Goal: Information Seeking & Learning: Learn about a topic

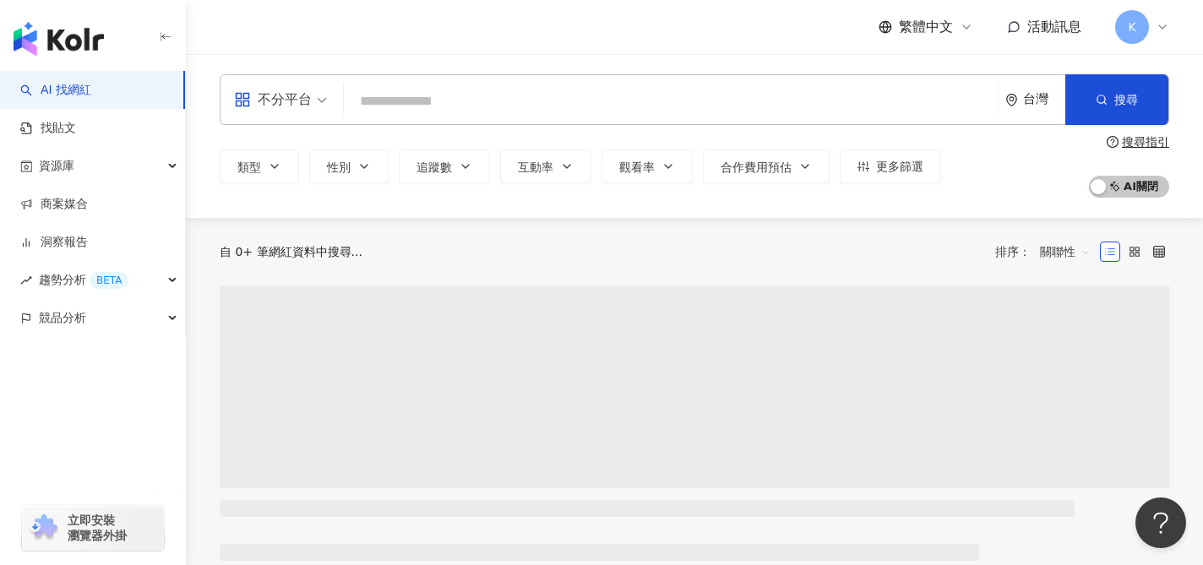
click at [641, 114] on input "search" at bounding box center [671, 101] width 640 height 32
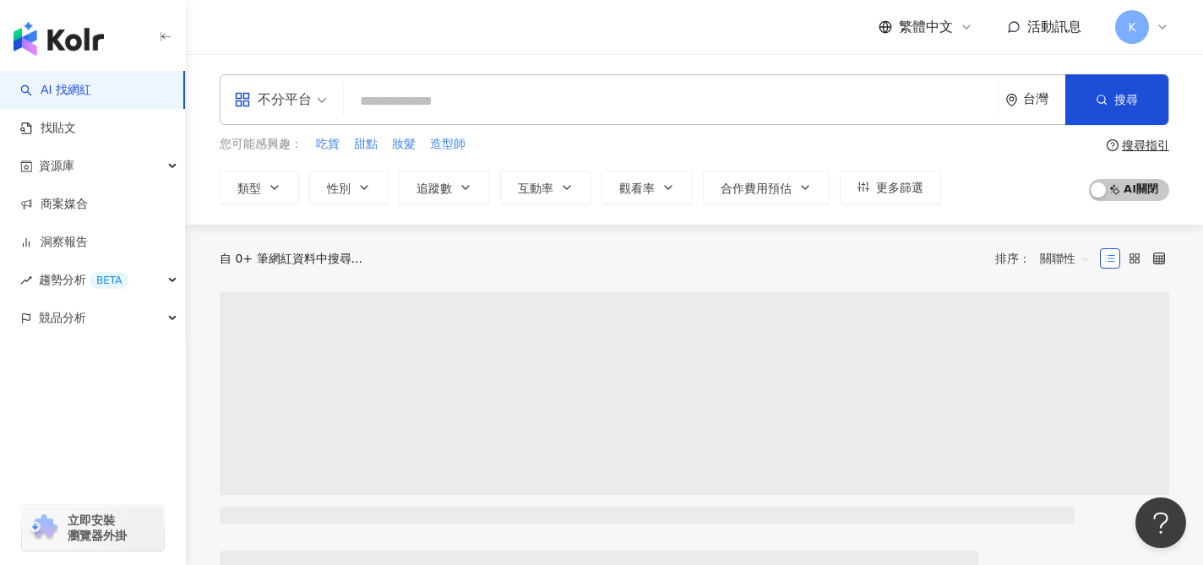
click at [299, 100] on div "不分平台" at bounding box center [273, 99] width 78 height 27
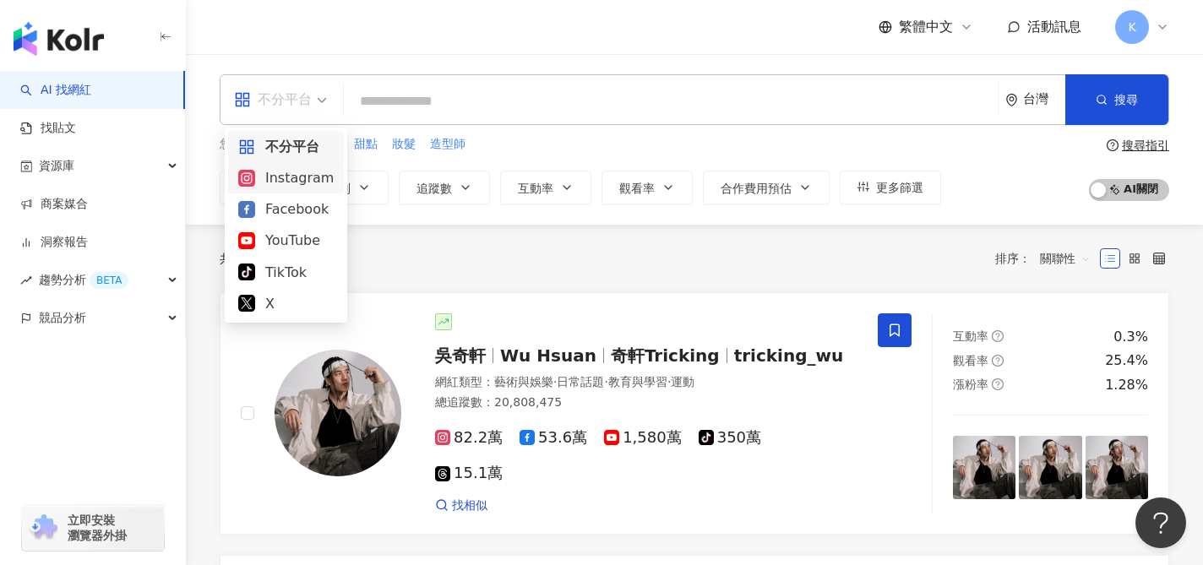
click at [300, 177] on div "Instagram" at bounding box center [285, 177] width 95 height 21
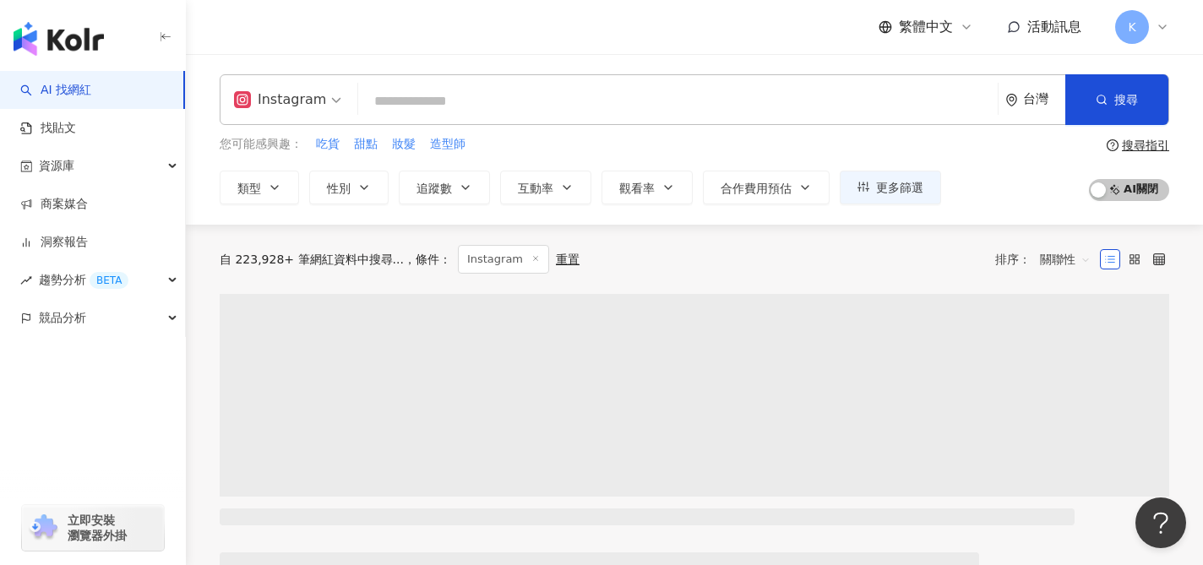
click at [425, 106] on input "search" at bounding box center [678, 101] width 626 height 32
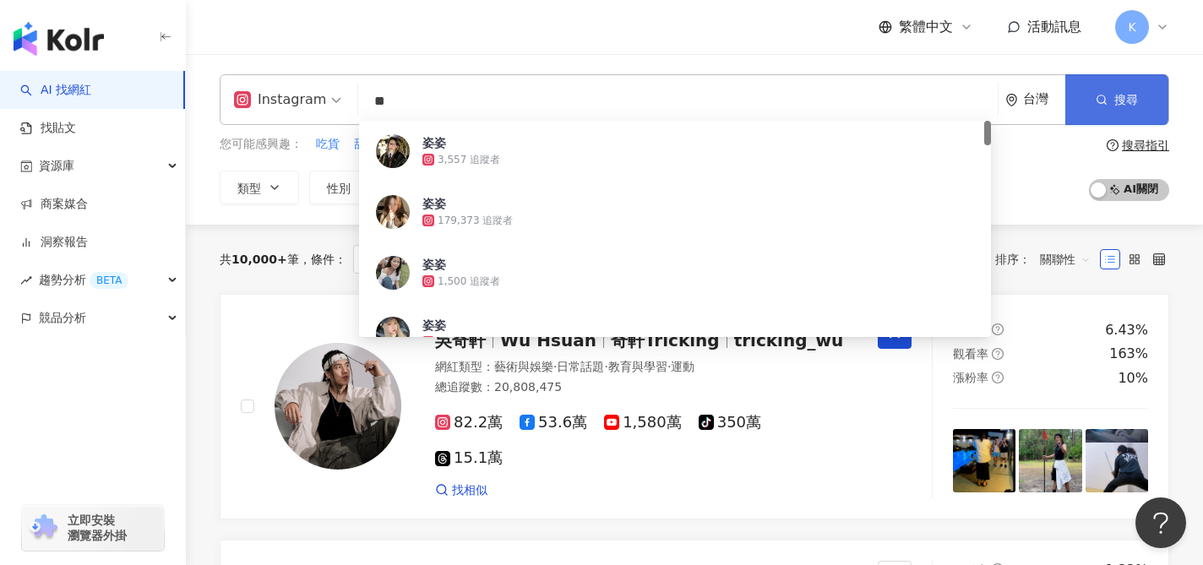
type input "**"
click at [1103, 98] on icon "button" at bounding box center [1102, 100] width 12 height 12
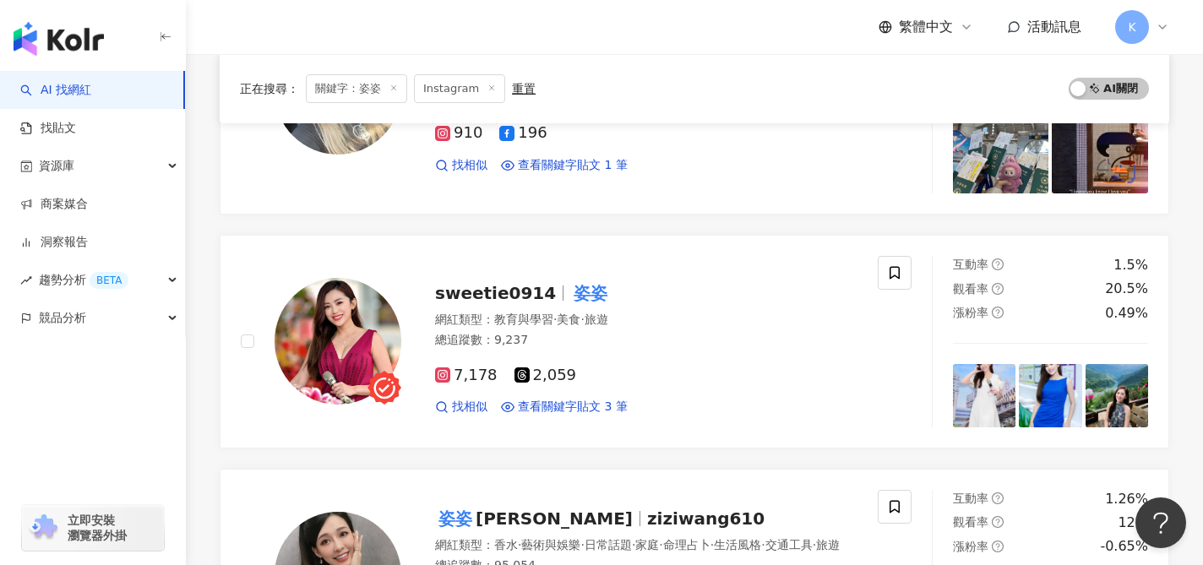
scroll to position [2056, 0]
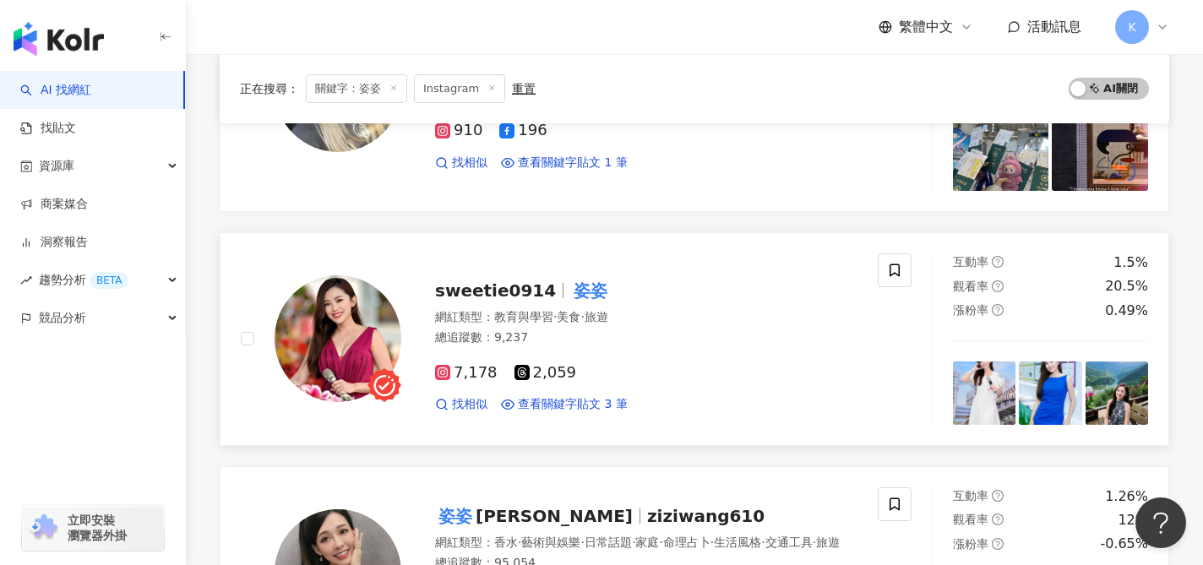
click at [540, 291] on span "sweetie0914" at bounding box center [502, 291] width 135 height 20
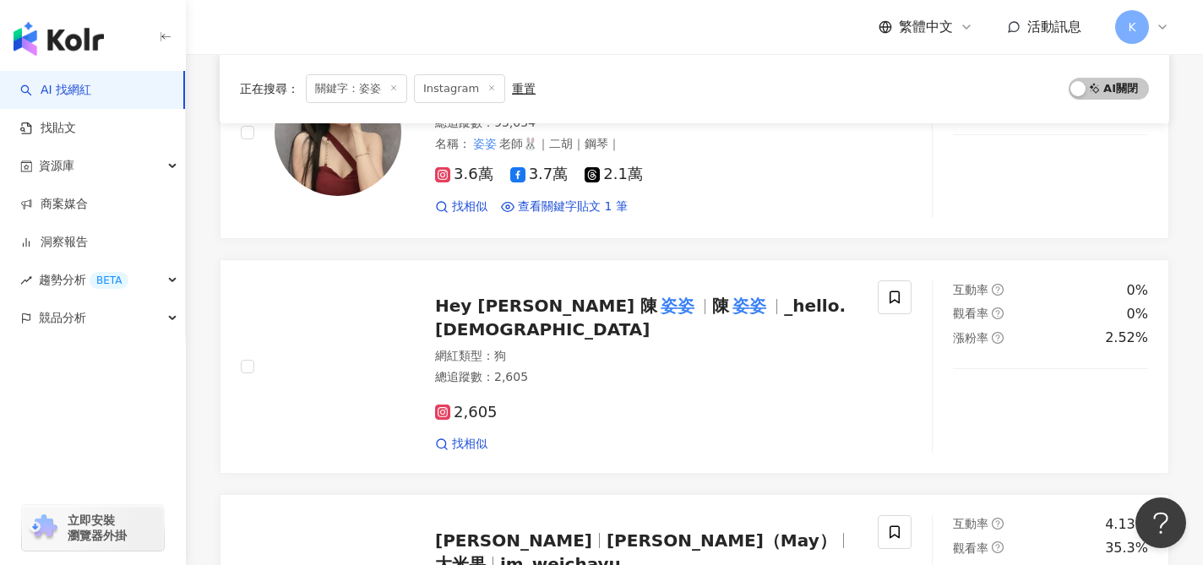
scroll to position [2540, 0]
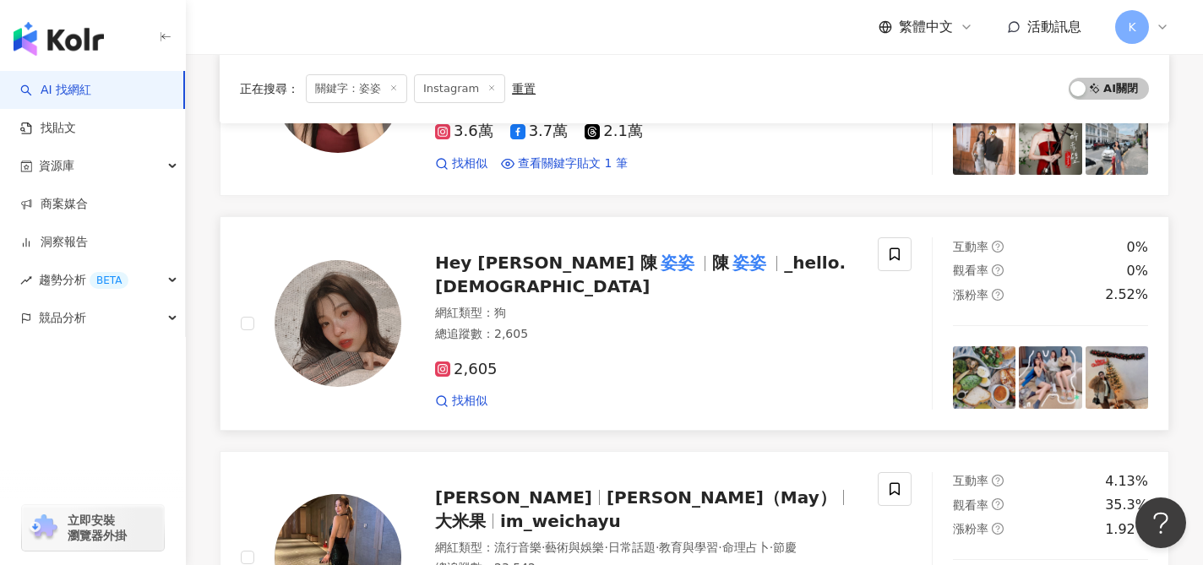
click at [480, 362] on span "2,605" at bounding box center [466, 370] width 63 height 18
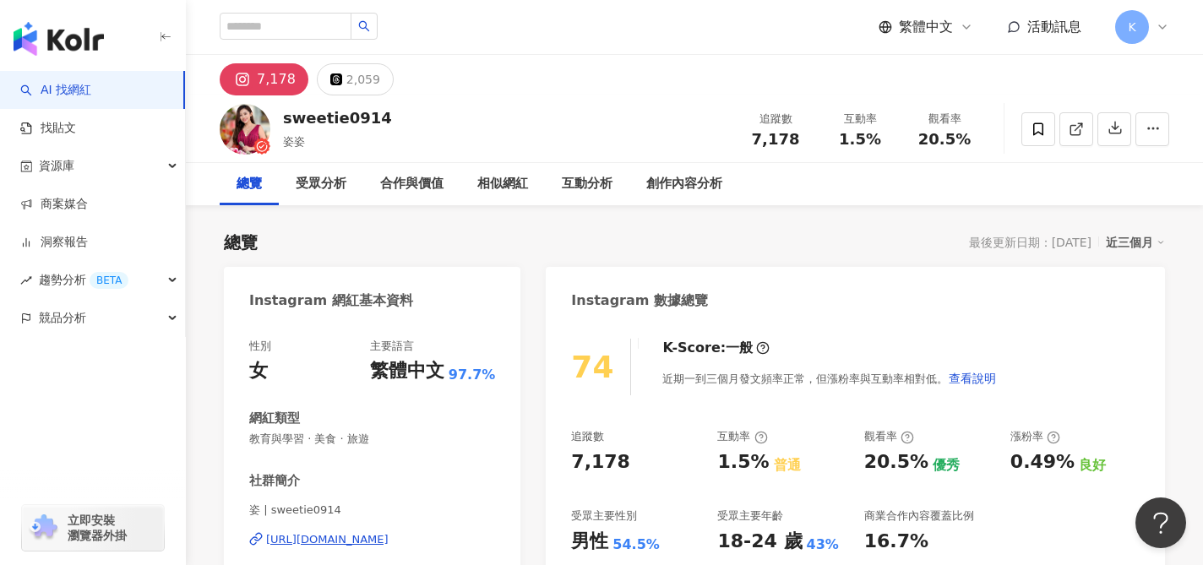
scroll to position [79, 0]
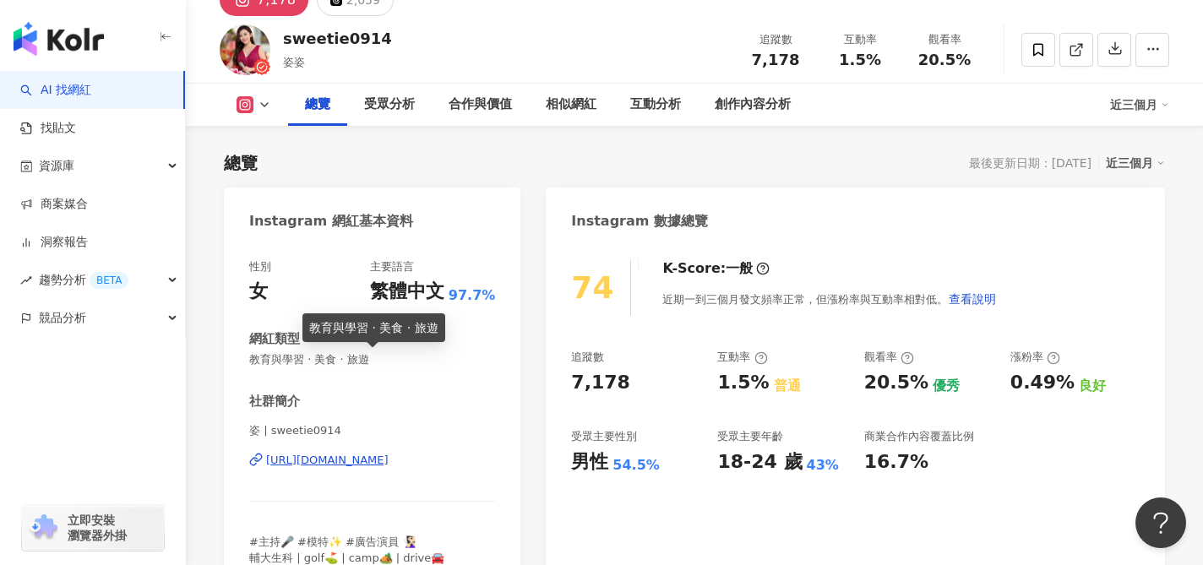
click at [379, 460] on div "https://www.instagram.com/sweetie0914/" at bounding box center [327, 460] width 123 height 15
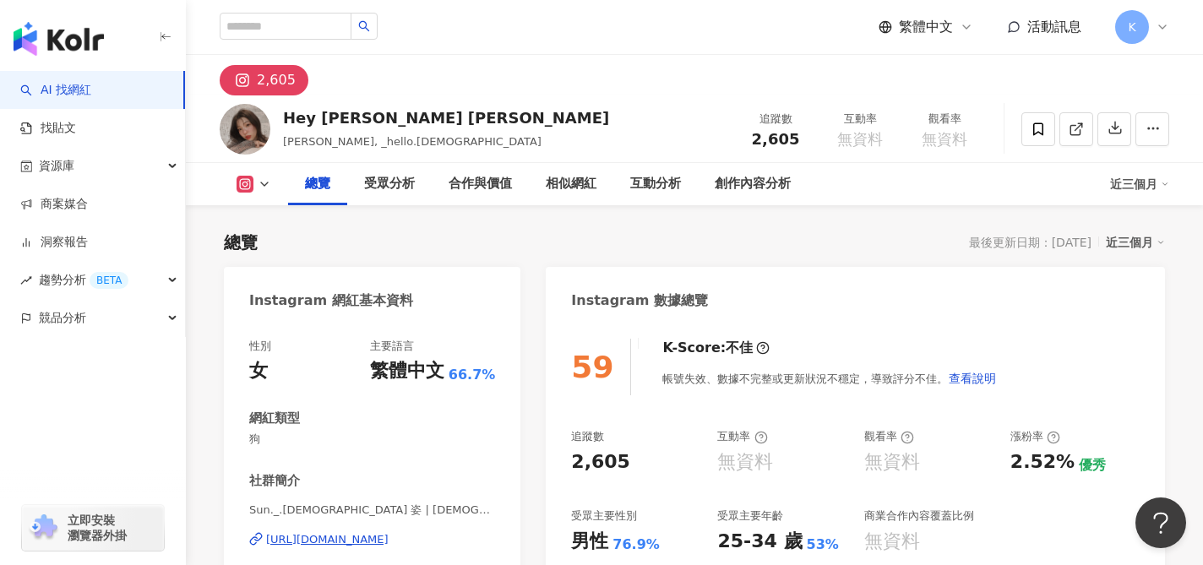
click at [389, 533] on div "https://www.instagram.com/sunnie1005/" at bounding box center [327, 539] width 123 height 15
